Goal: Find contact information: Find contact information

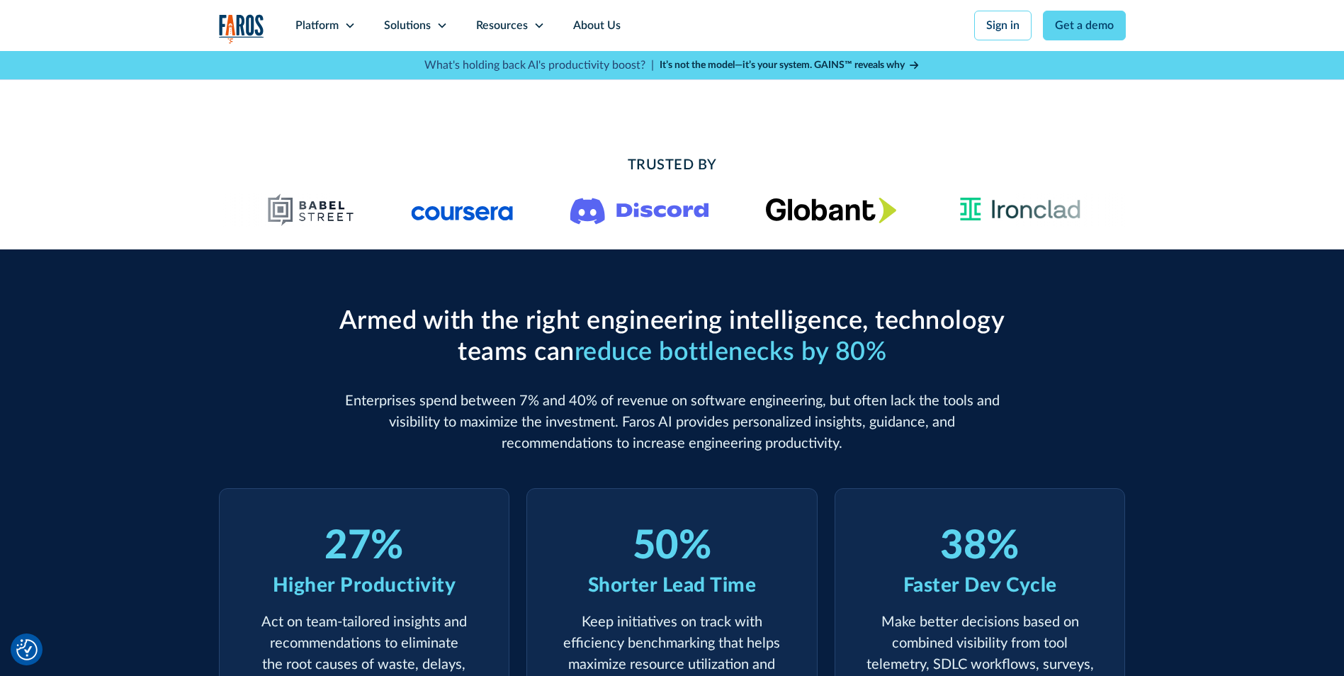
scroll to position [283, 0]
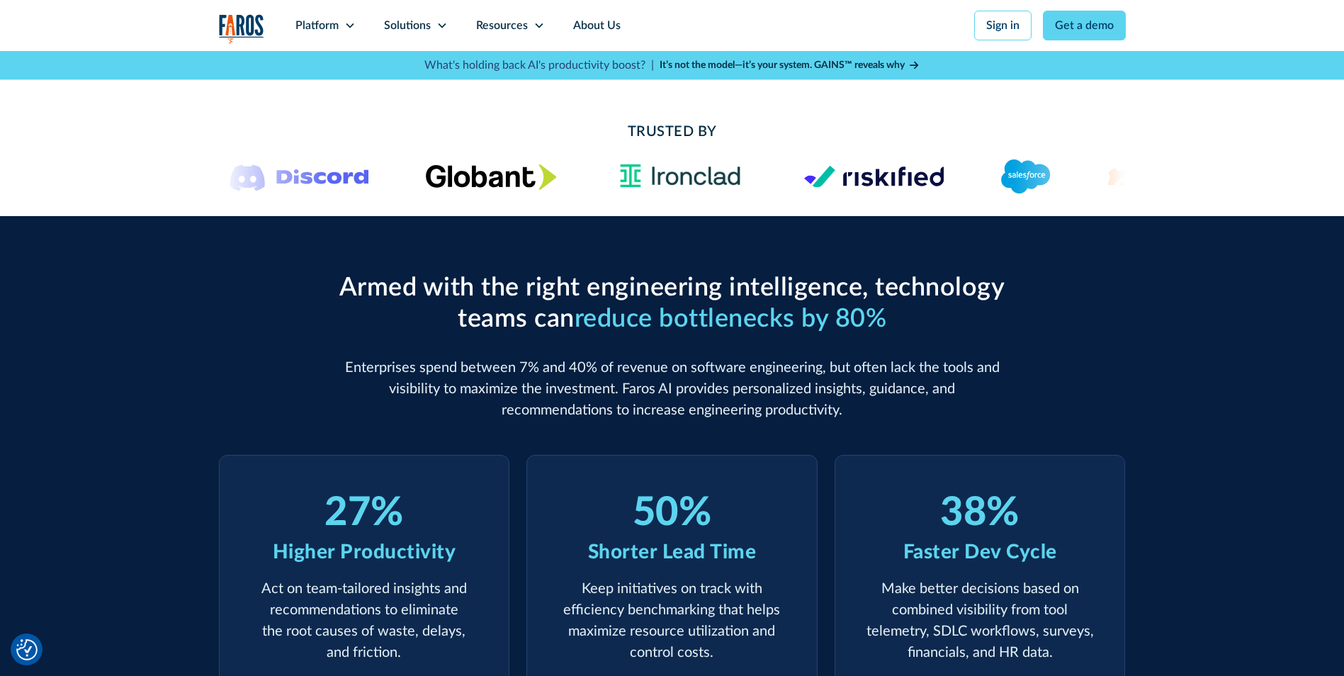
click at [1158, 319] on div "Armed with the right engineering intelligence, technology teams can reduce bott…" at bounding box center [672, 485] width 1344 height 539
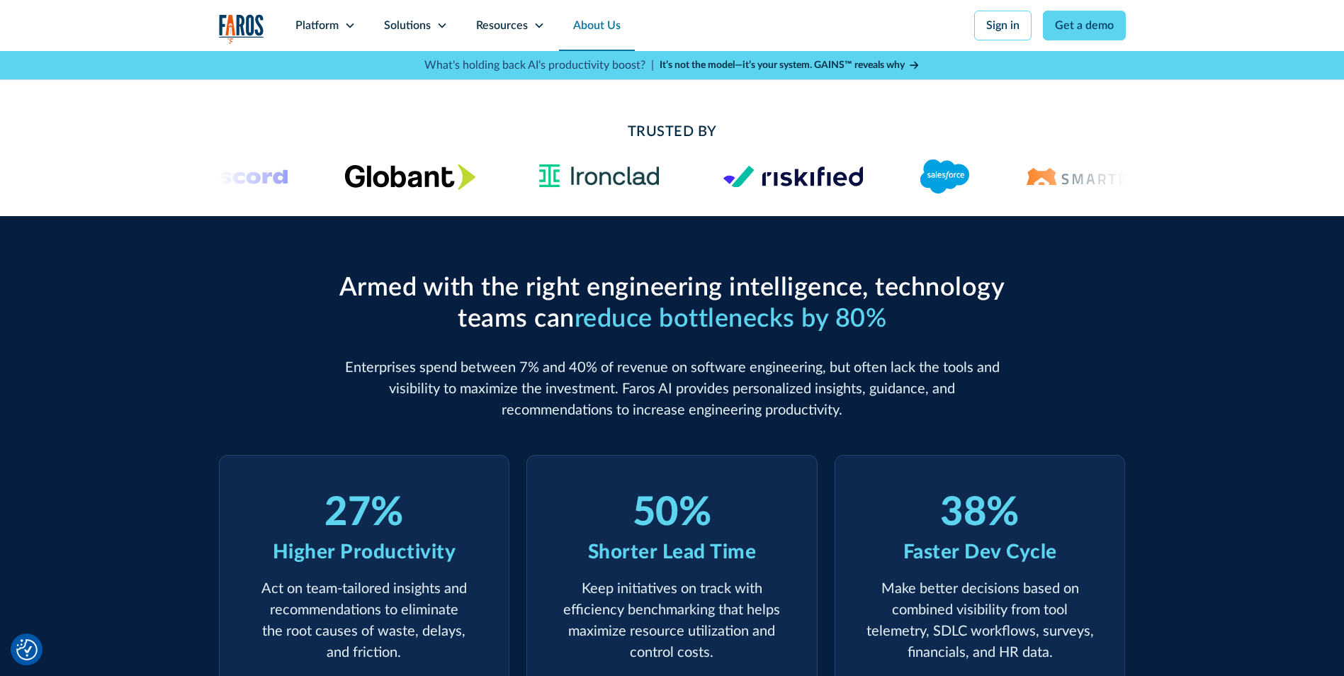
click at [602, 28] on link "About Us" at bounding box center [597, 25] width 76 height 51
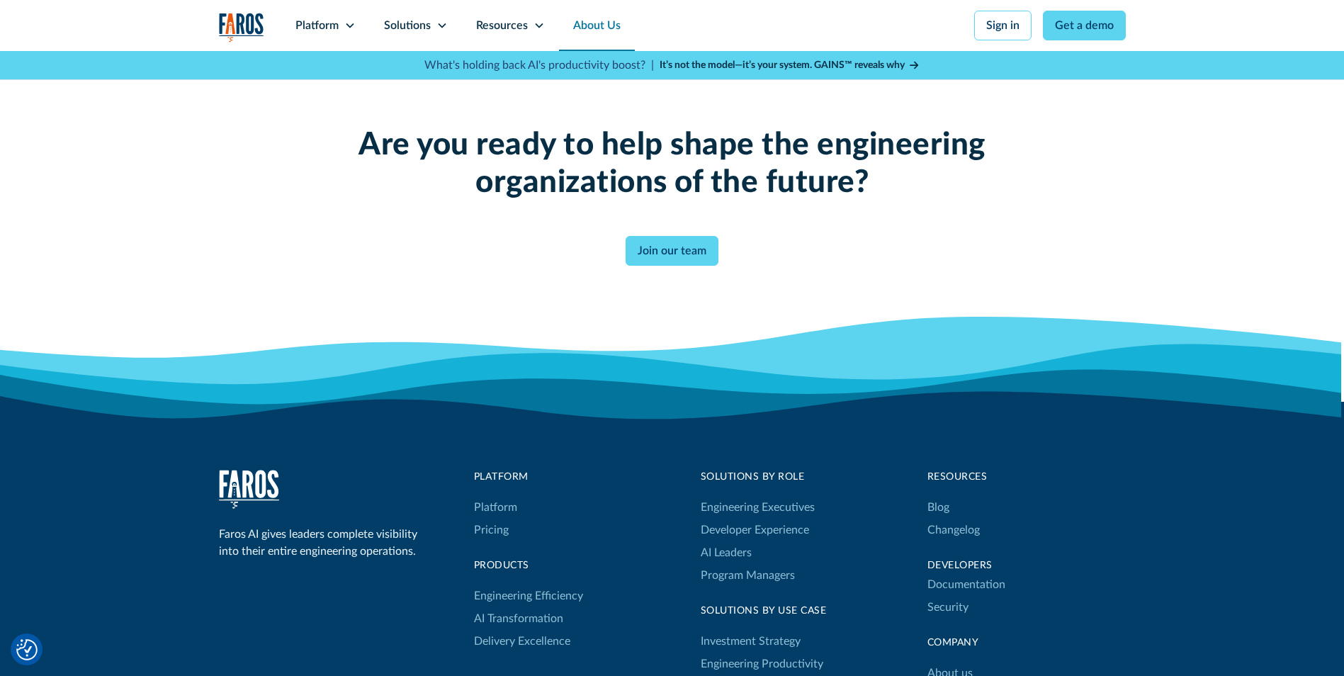
scroll to position [3614, 0]
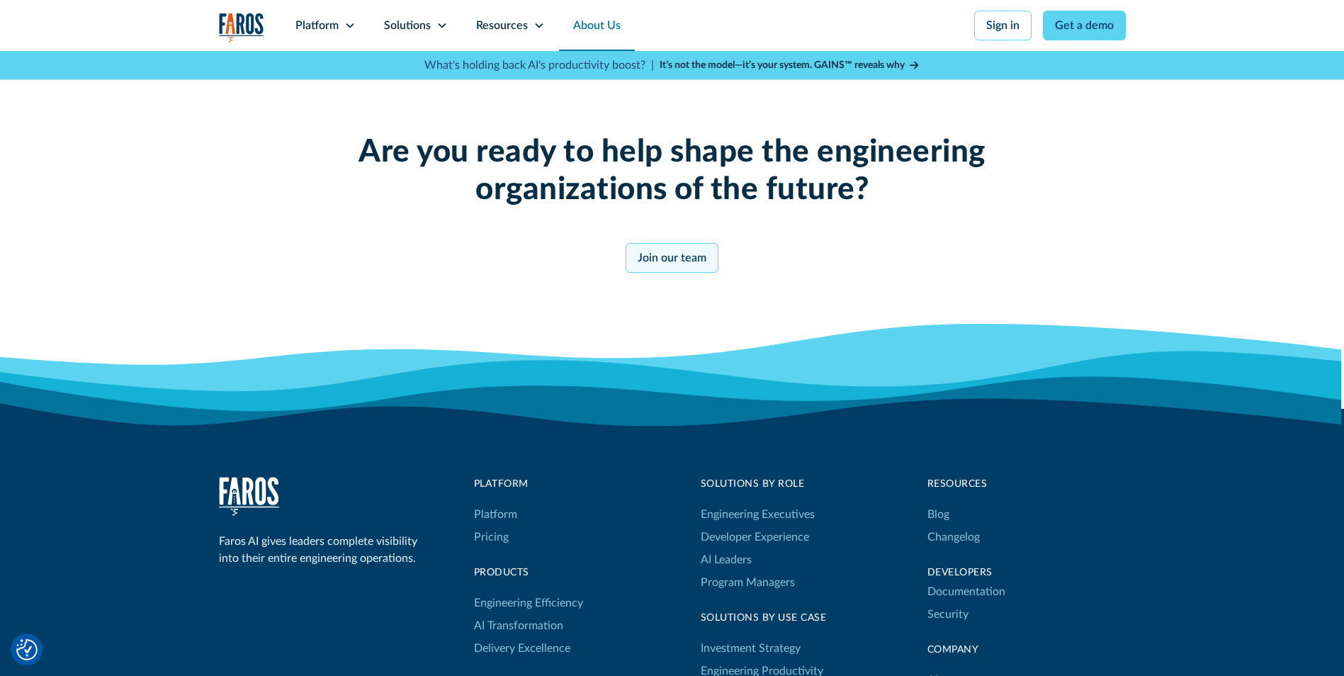
click at [703, 262] on link "Join our team" at bounding box center [672, 258] width 93 height 30
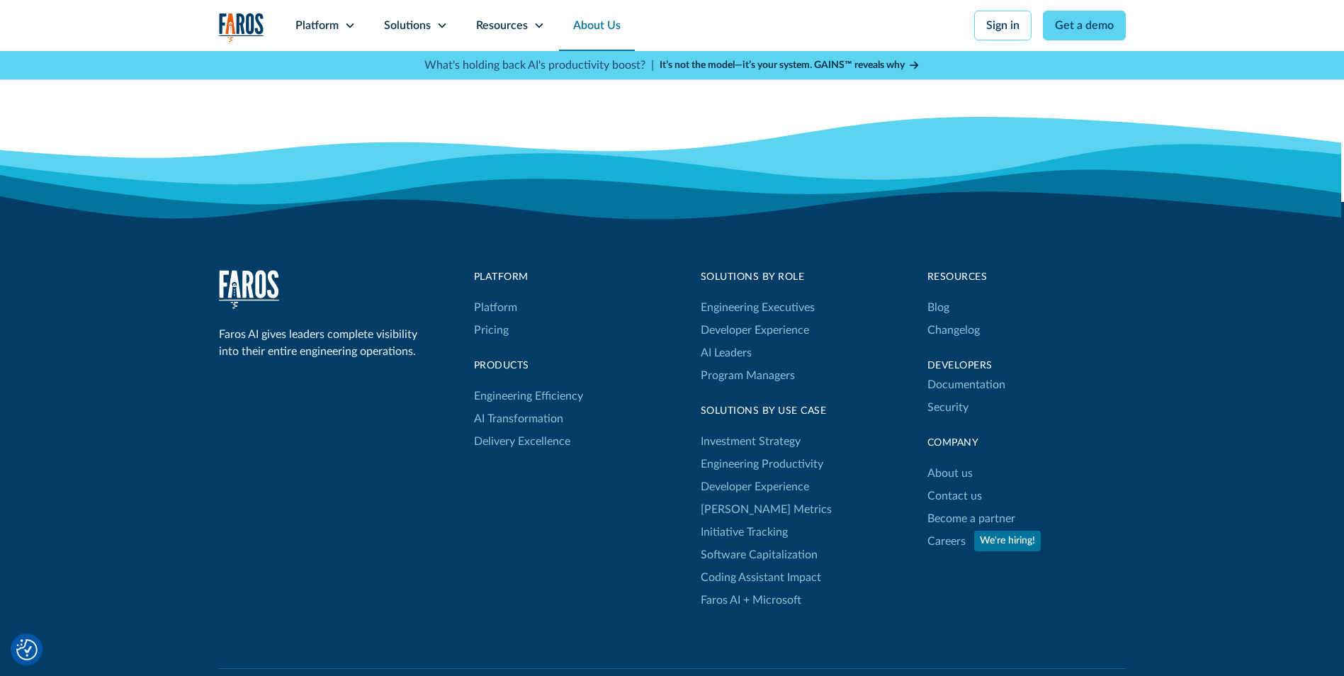
scroll to position [3826, 0]
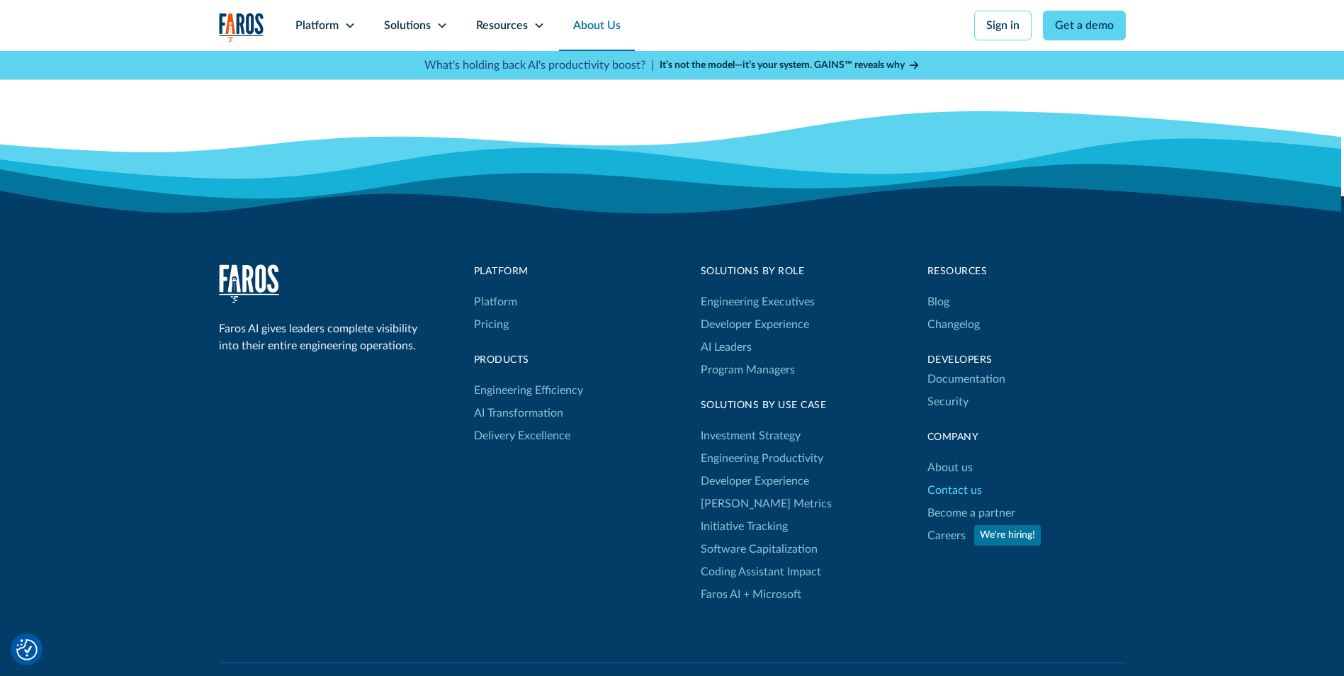
drag, startPoint x: 970, startPoint y: 490, endPoint x: 979, endPoint y: 495, distance: 10.5
click at [970, 490] on link "Contact us" at bounding box center [955, 490] width 55 height 23
click at [955, 536] on link "Careers" at bounding box center [947, 535] width 38 height 23
click at [1183, 416] on div "Faros AI gives leaders complete visibility into their entire engineering operat…" at bounding box center [672, 520] width 1344 height 648
drag, startPoint x: 973, startPoint y: 492, endPoint x: 985, endPoint y: 494, distance: 12.1
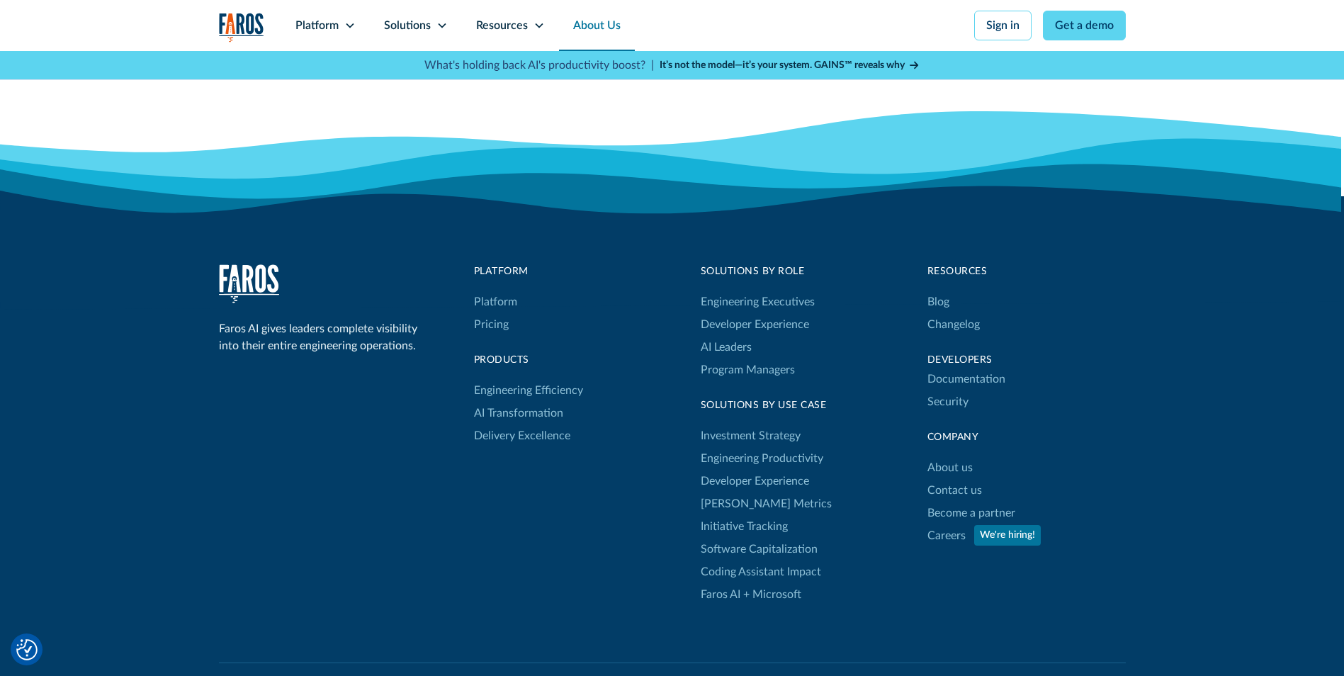
click at [973, 492] on link "Contact us" at bounding box center [955, 490] width 55 height 23
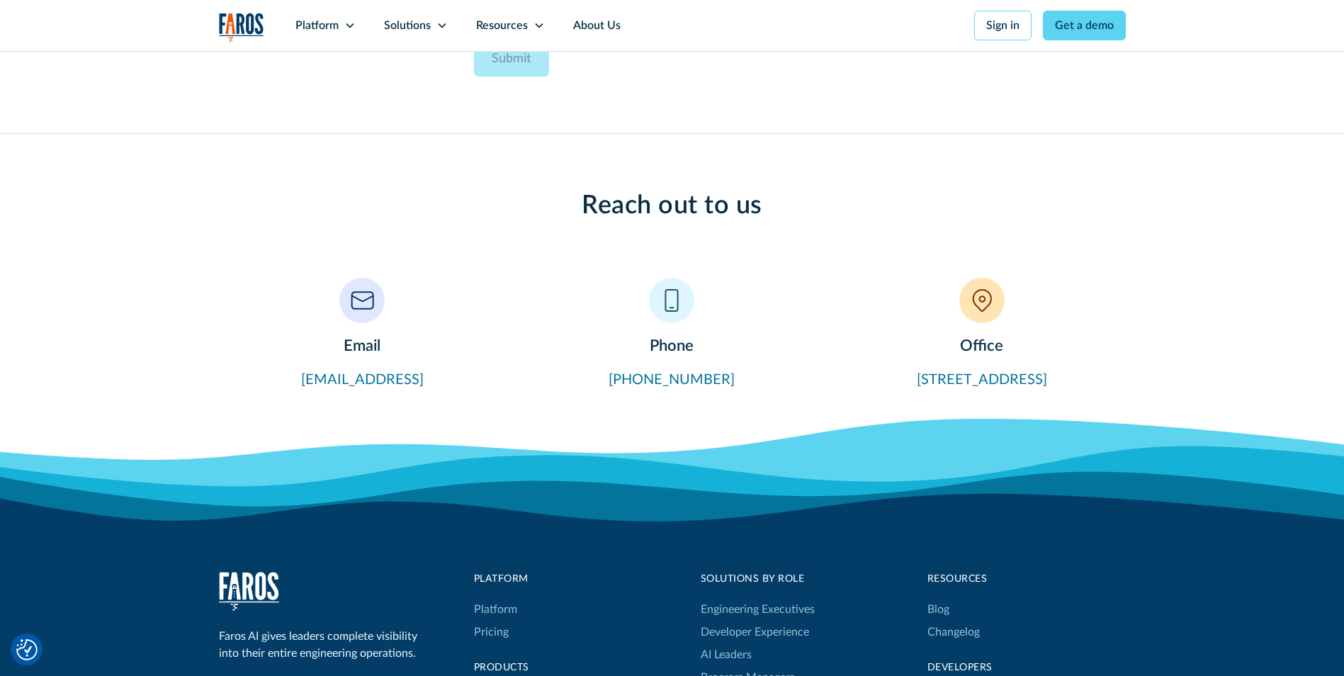
scroll to position [921, 0]
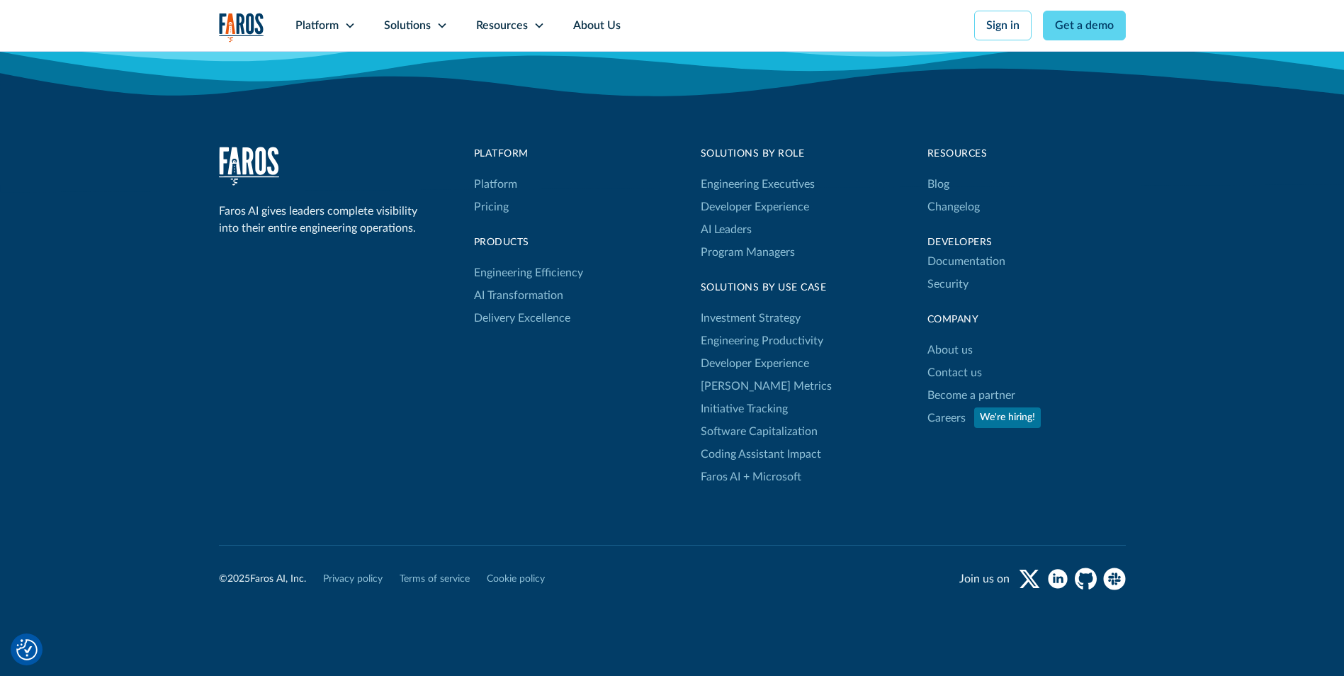
click at [1043, 312] on div "Company" at bounding box center [1027, 319] width 198 height 15
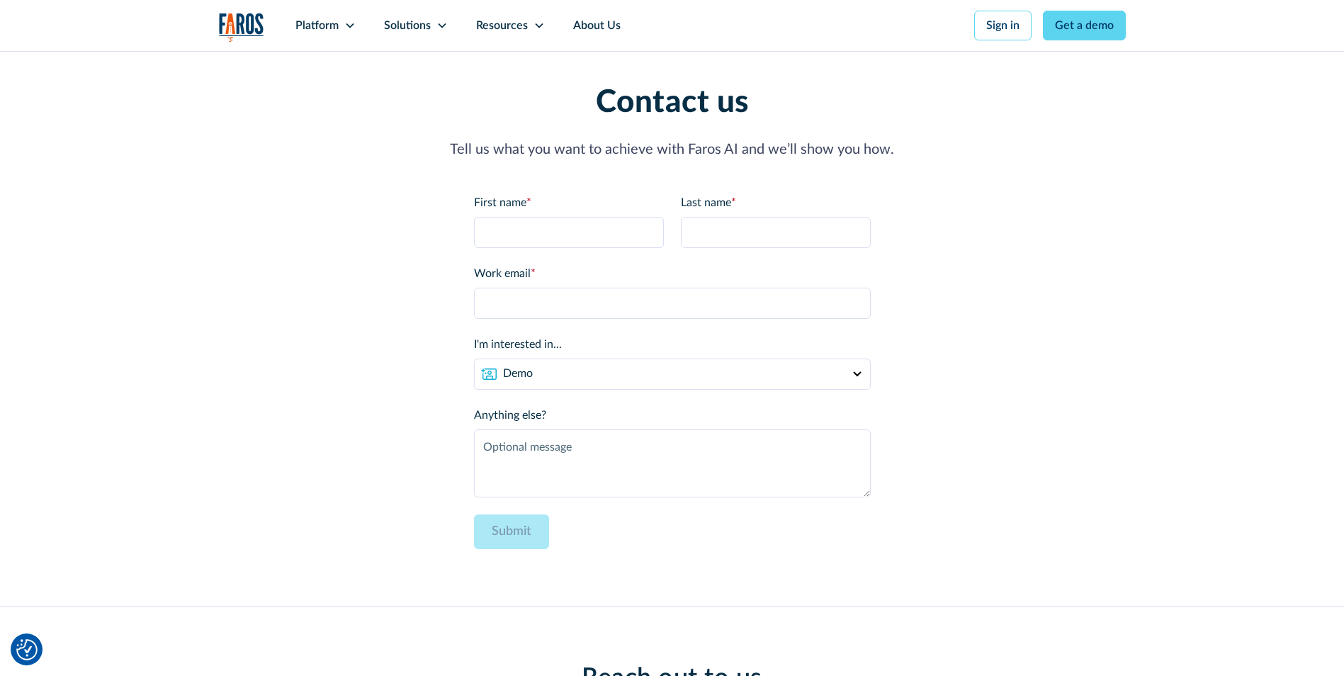
scroll to position [0, 0]
